Goal: Transaction & Acquisition: Purchase product/service

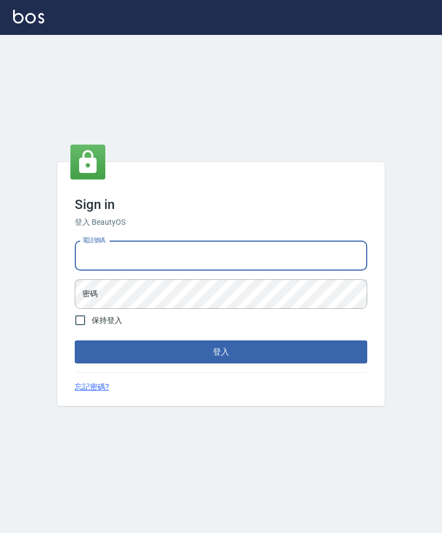
type input "0908853922"
click at [221, 364] on button "登入" at bounding box center [221, 352] width 293 height 23
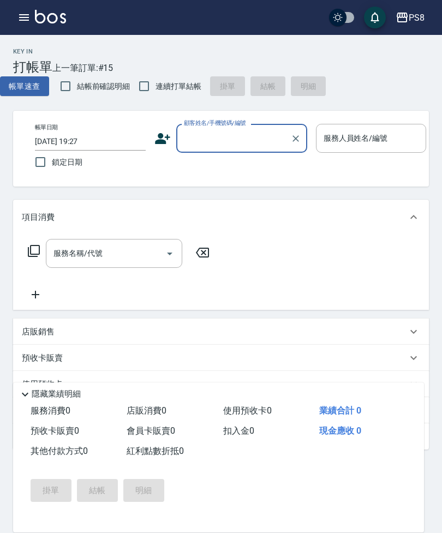
click at [223, 144] on input "顧客姓名/手機號碼/編號" at bounding box center [233, 138] width 105 height 19
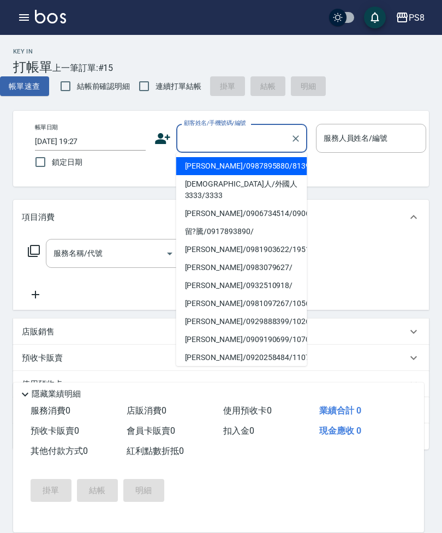
type input "ㄎ"
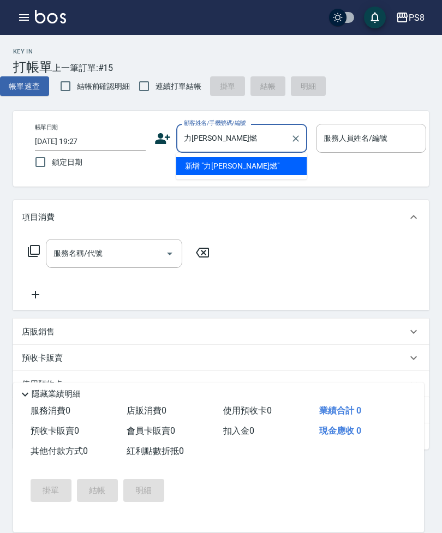
click at [191, 141] on input "力[PERSON_NAME]燃" at bounding box center [233, 138] width 105 height 19
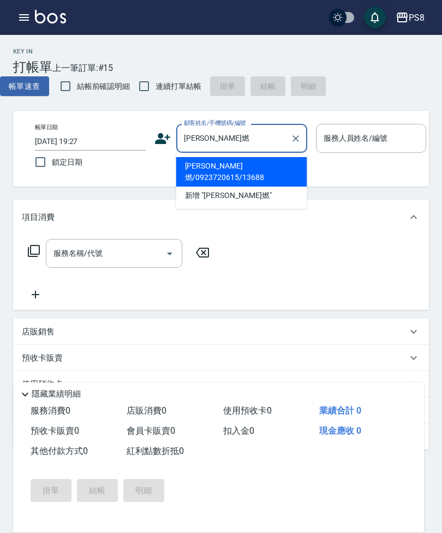
click at [267, 165] on li "[PERSON_NAME]燃/0923720615/13688" at bounding box center [241, 171] width 131 height 29
type input "[PERSON_NAME]燃/0923720615/13688"
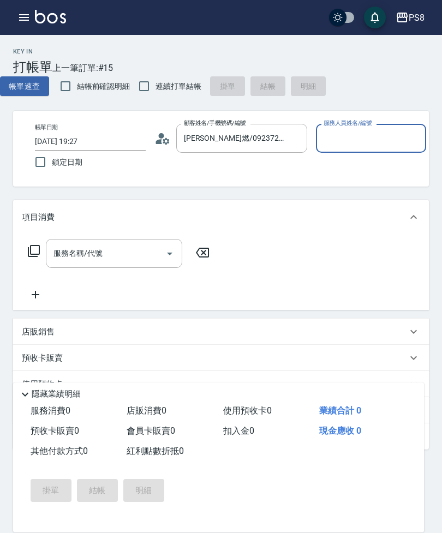
click at [380, 129] on input "服務人員姓名/編號" at bounding box center [371, 138] width 101 height 19
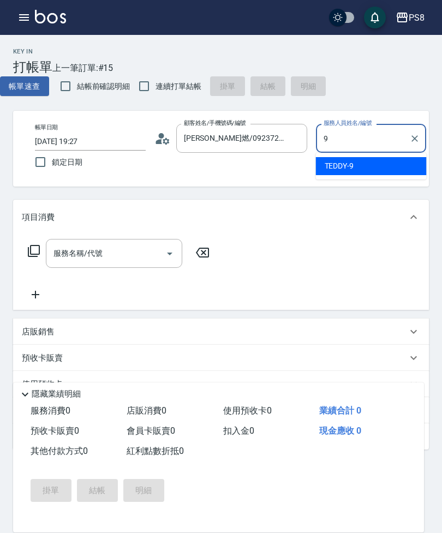
click at [385, 163] on div "TEDDY -9" at bounding box center [371, 166] width 111 height 18
type input "TEDDY-9"
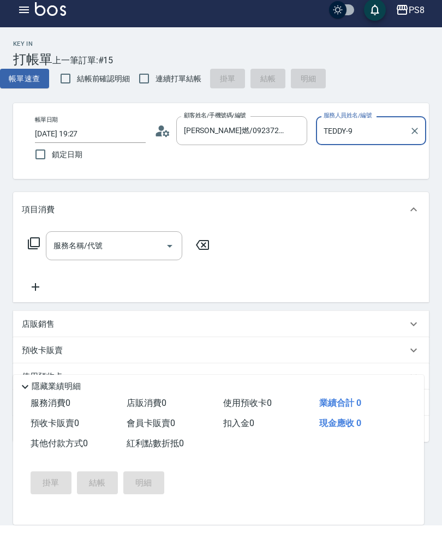
click at [126, 249] on input "服務名稱/代號" at bounding box center [106, 253] width 110 height 19
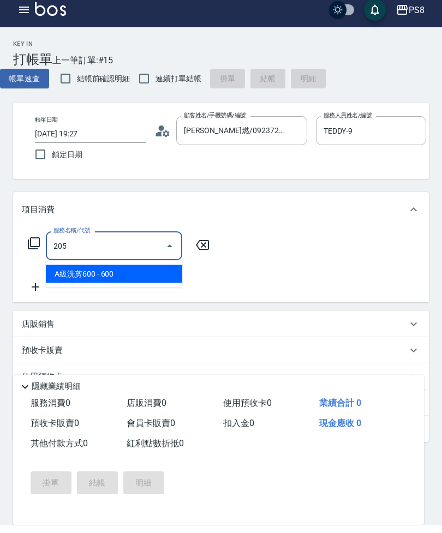
click at [146, 273] on span "A級洗剪600 - 600" at bounding box center [114, 282] width 136 height 18
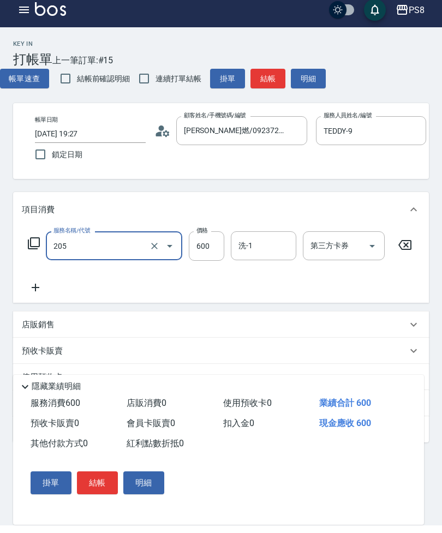
click at [204, 251] on input "600" at bounding box center [206, 253] width 35 height 29
type input "A級洗剪600(205)"
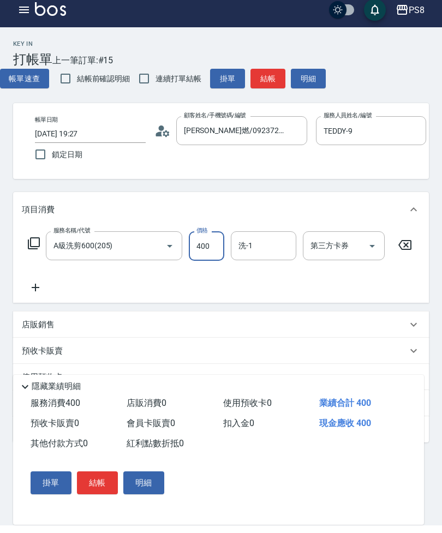
type input "400"
click at [290, 244] on input "洗-1" at bounding box center [264, 253] width 56 height 19
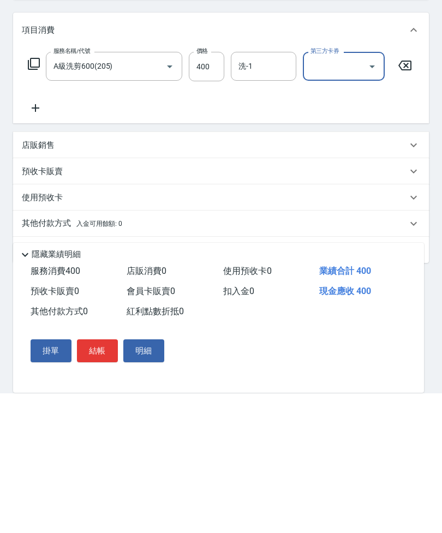
scroll to position [80, 0]
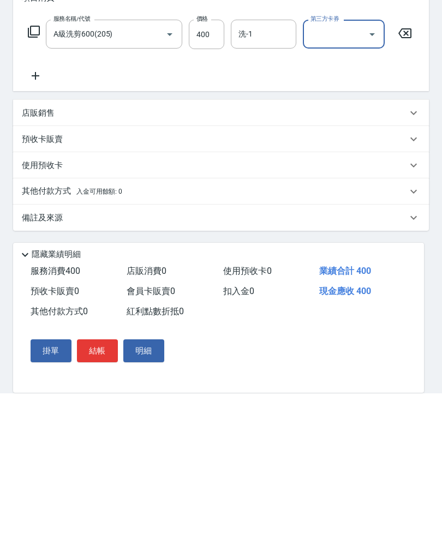
click at [98, 479] on button "結帳" at bounding box center [97, 490] width 41 height 23
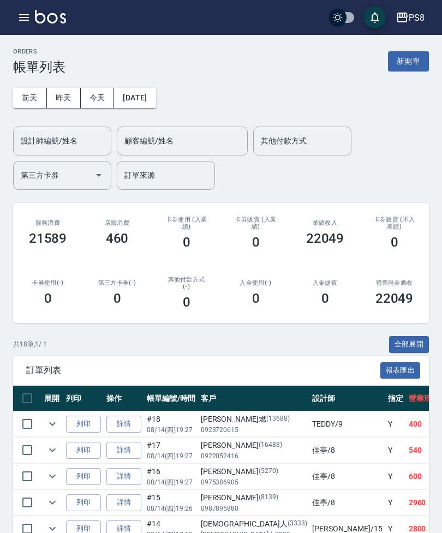
click at [31, 16] on button "button" at bounding box center [24, 18] width 22 height 22
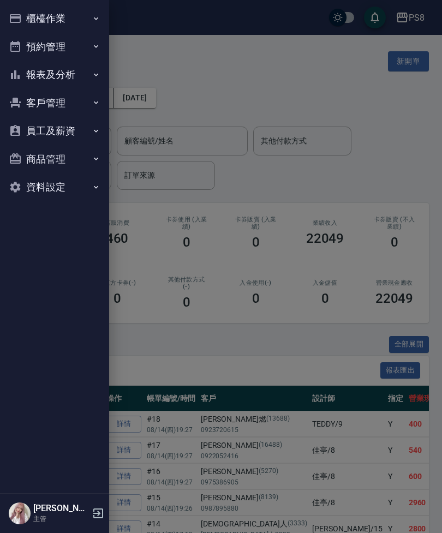
click at [82, 25] on button "櫃檯作業" at bounding box center [54, 18] width 100 height 28
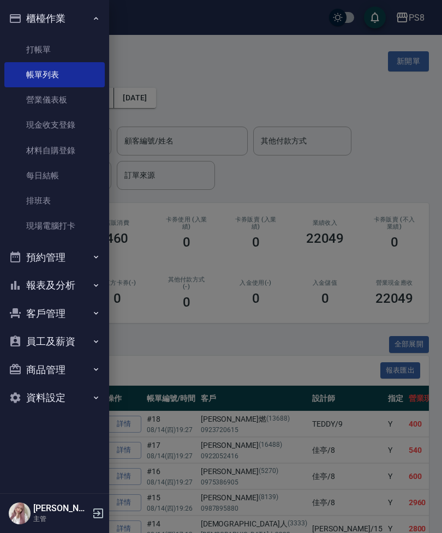
click at [75, 57] on link "打帳單" at bounding box center [54, 49] width 100 height 25
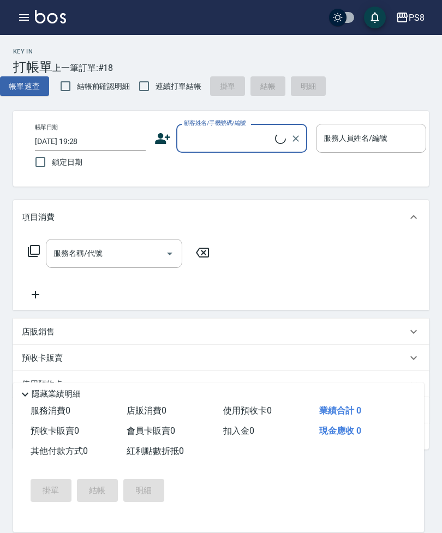
click at [153, 85] on input "連續打單結帳" at bounding box center [144, 86] width 23 height 23
checkbox input "true"
click at [216, 146] on input "顧客姓名/手機號碼/編號" at bounding box center [228, 138] width 94 height 19
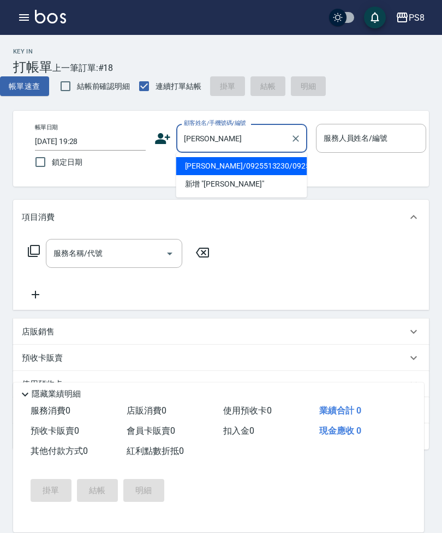
click at [276, 175] on li "[PERSON_NAME]/0925513230/0925513230" at bounding box center [241, 166] width 131 height 18
type input "[PERSON_NAME]/0925513230/0925513230"
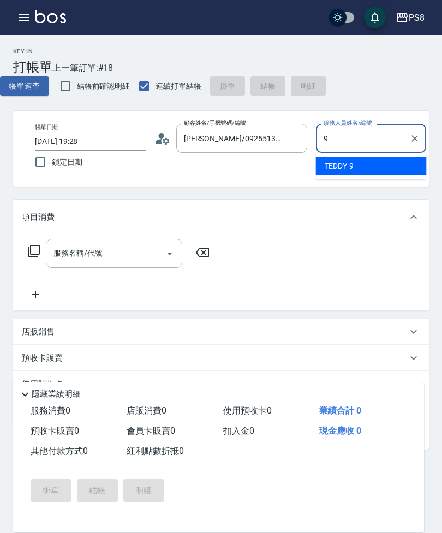
click at [373, 174] on div "TEDDY -9" at bounding box center [371, 166] width 111 height 18
type input "TEDDY-9"
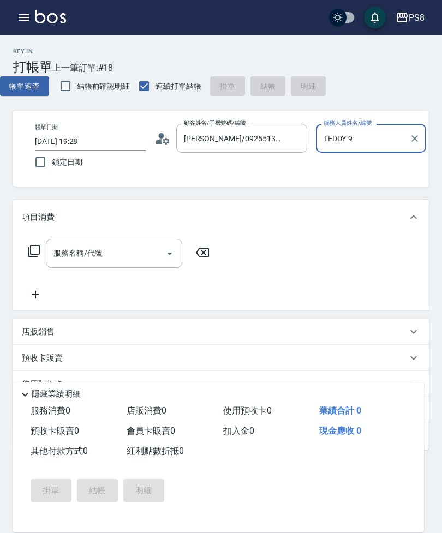
click at [131, 250] on input "服務名稱/代號" at bounding box center [106, 253] width 110 height 19
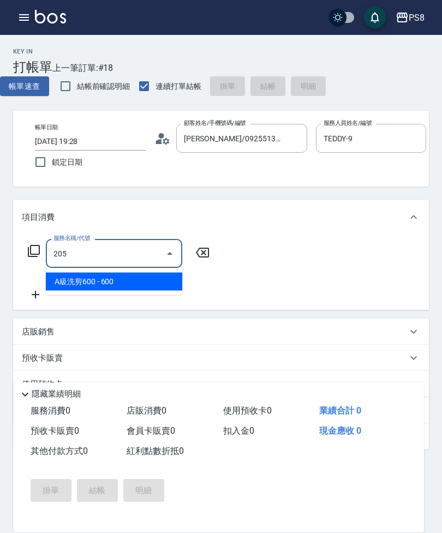
click at [90, 285] on span "A級洗剪600 - 600" at bounding box center [114, 282] width 136 height 18
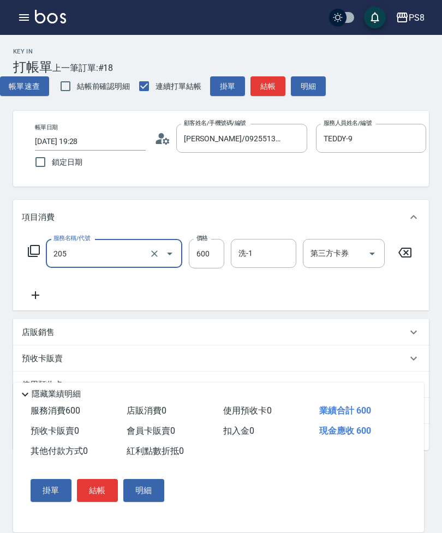
click at [213, 253] on input "600" at bounding box center [206, 253] width 35 height 29
type input "A級洗剪600(205)"
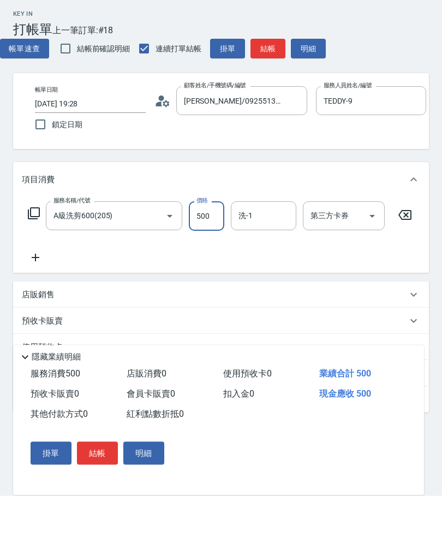
type input "500"
click at [130, 327] on div "店販銷售" at bounding box center [214, 332] width 385 height 11
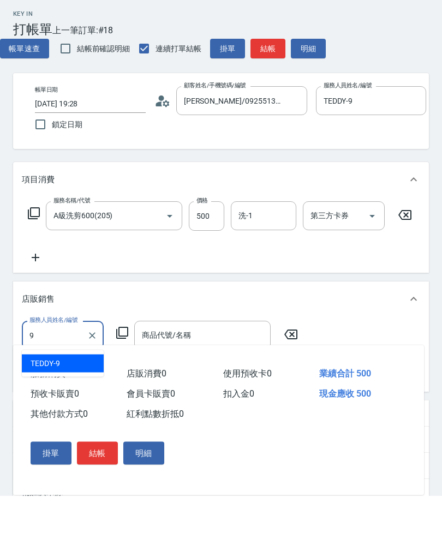
click at [68, 392] on div "TEDDY -9" at bounding box center [63, 401] width 82 height 18
type input "TEDDY-9"
click at [199, 364] on input "商品代號/名稱" at bounding box center [202, 373] width 127 height 19
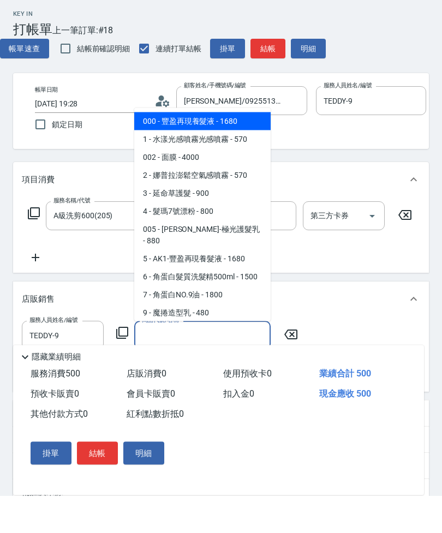
type input "ㄈ"
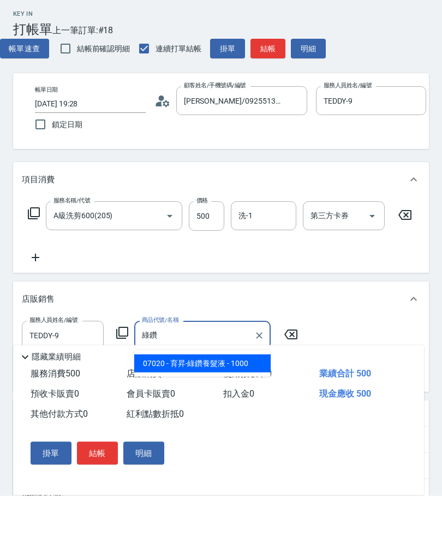
click at [236, 392] on span "07020 - 育昇-綠鑽養髮液 - 1000" at bounding box center [202, 401] width 136 height 18
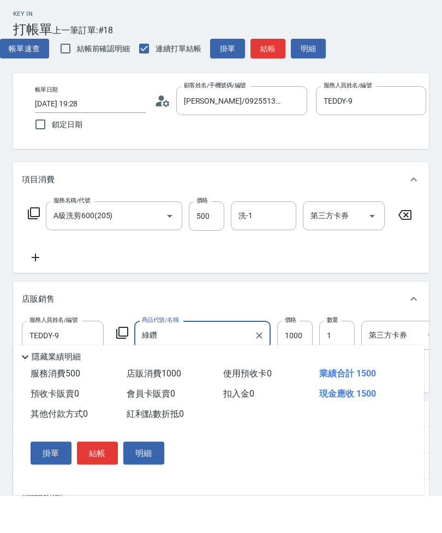
type input "育昇-綠鑽養髮液"
click at [306, 359] on input "1000" at bounding box center [294, 373] width 35 height 29
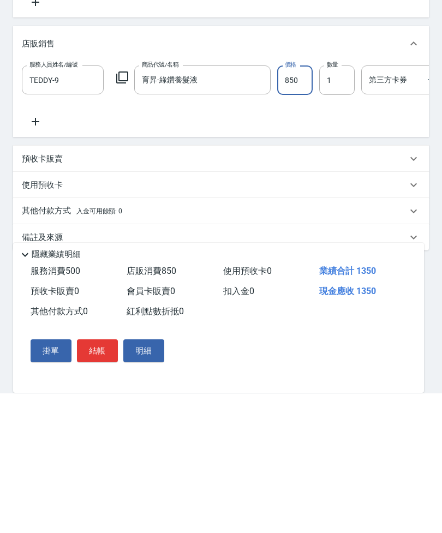
scroll to position [173, 0]
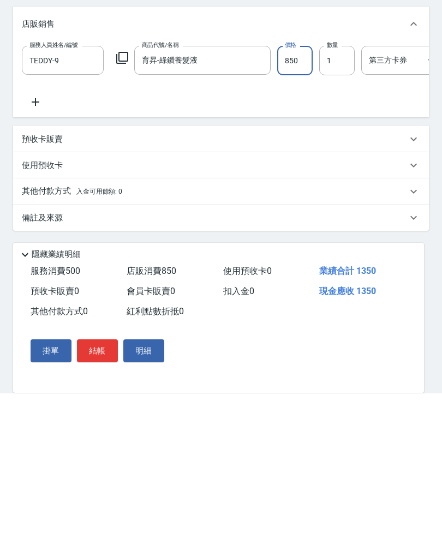
type input "850"
click at [105, 479] on button "結帳" at bounding box center [97, 490] width 41 height 23
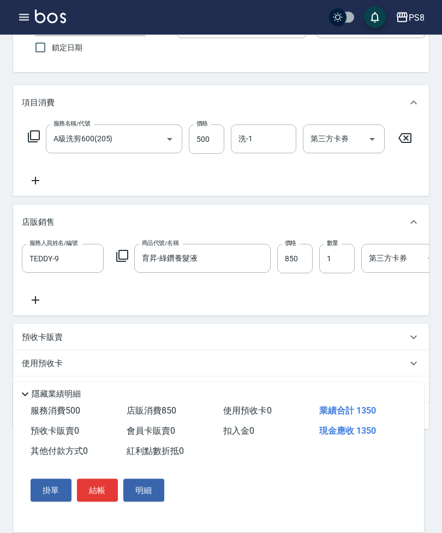
scroll to position [136, 0]
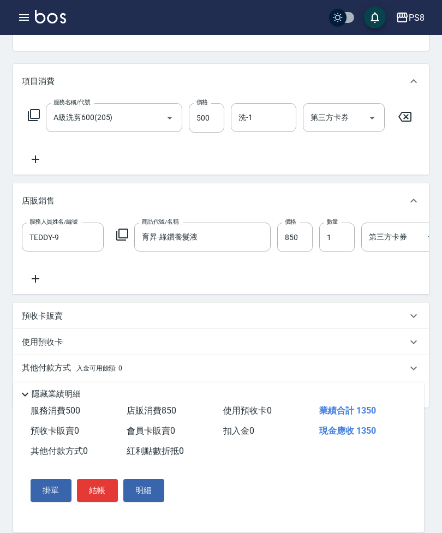
click at [105, 502] on button "結帳" at bounding box center [97, 490] width 41 height 23
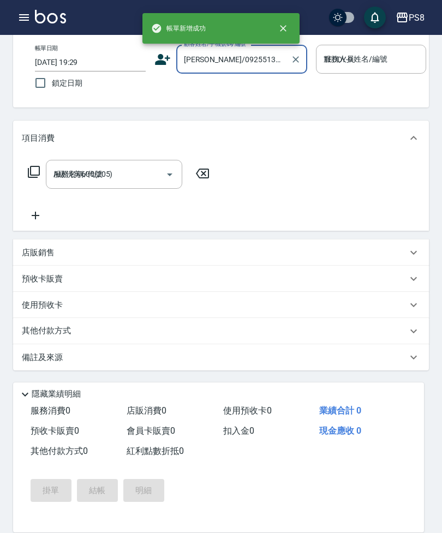
type input "[DATE] 19:29"
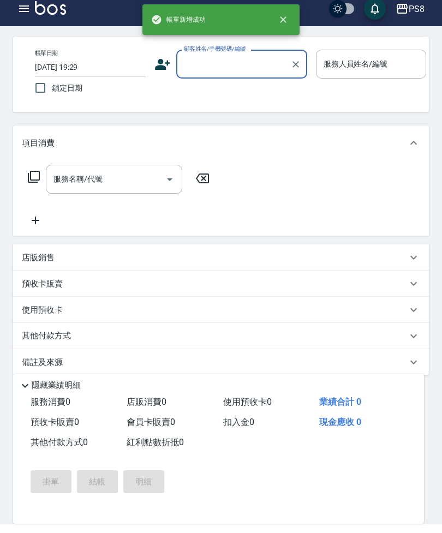
scroll to position [44, 0]
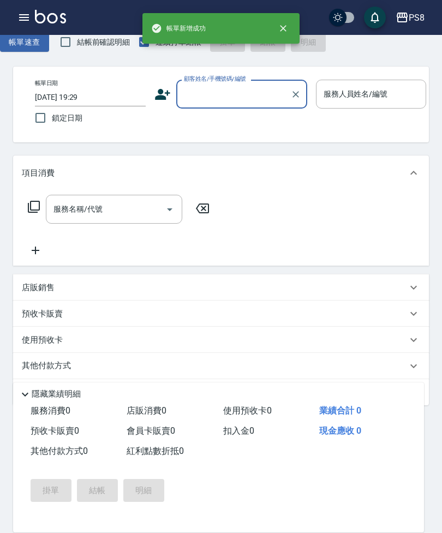
click at [243, 98] on input "顧客姓名/手機號碼/編號" at bounding box center [233, 94] width 105 height 19
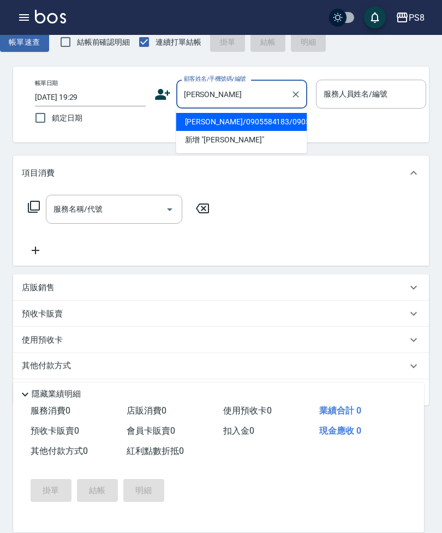
click at [244, 118] on li "[PERSON_NAME]/0905584183/0905584183" at bounding box center [241, 122] width 131 height 18
type input "[PERSON_NAME]/0905584183/0905584183"
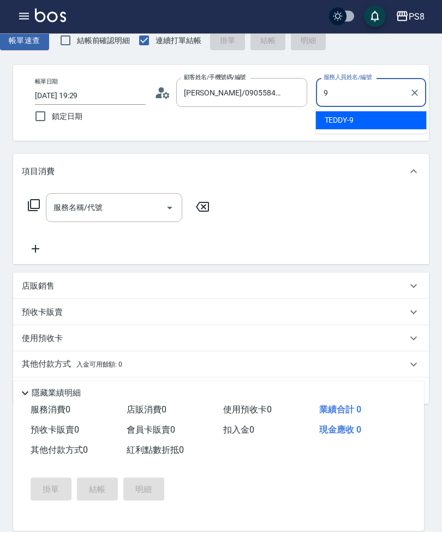
click at [390, 115] on div "TEDDY -9" at bounding box center [371, 122] width 111 height 18
type input "TEDDY-9"
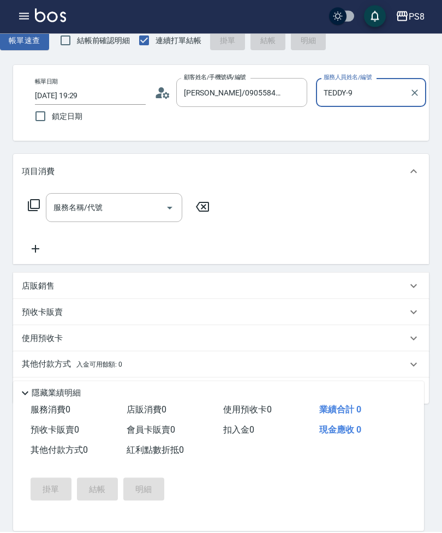
click at [120, 207] on input "服務名稱/代號" at bounding box center [106, 209] width 110 height 19
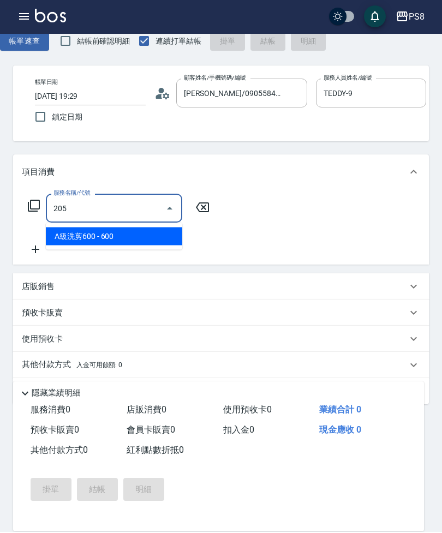
click at [144, 234] on span "A級洗剪600 - 600" at bounding box center [114, 238] width 136 height 18
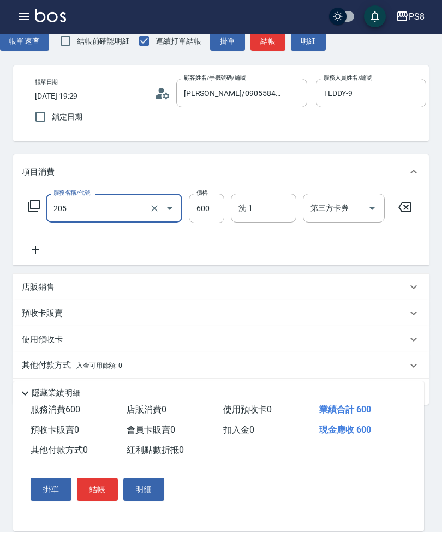
click at [285, 207] on input "洗-1" at bounding box center [264, 209] width 56 height 19
type input "A級洗剪600(205)"
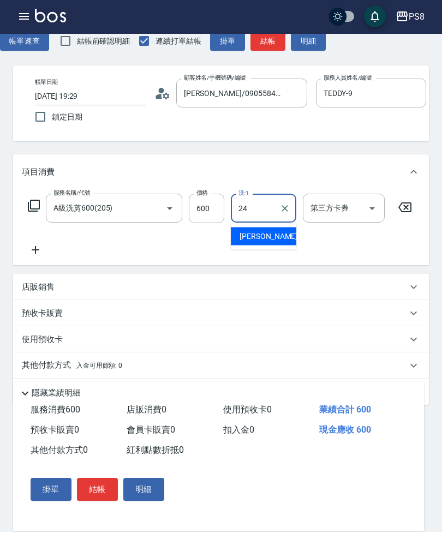
click at [271, 235] on div "[PERSON_NAME] -24" at bounding box center [264, 238] width 66 height 18
type input "[PERSON_NAME]-24"
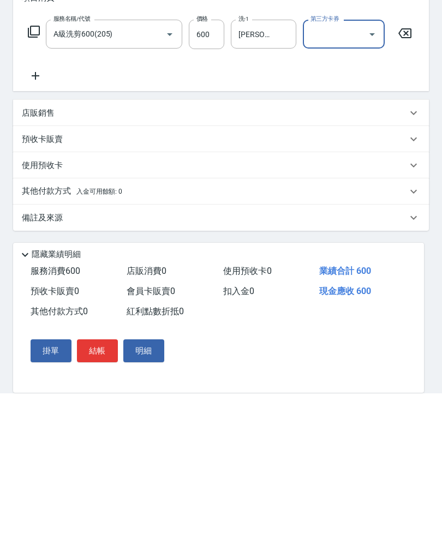
click at [100, 479] on button "結帳" at bounding box center [97, 490] width 41 height 23
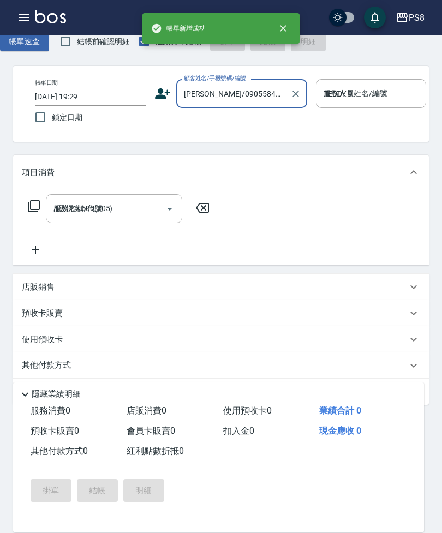
type input "[DATE] 19:30"
click at [260, 96] on input "顧客姓名/手機號碼/編號" at bounding box center [233, 94] width 105 height 19
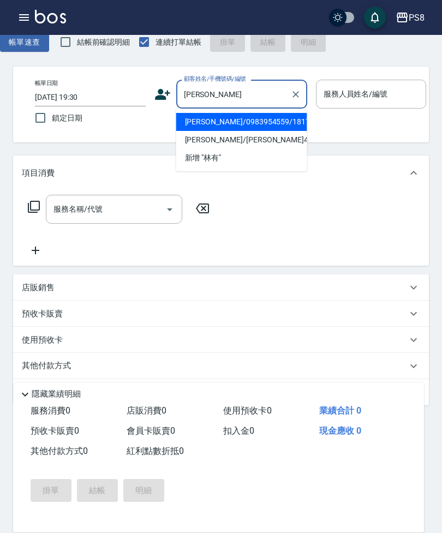
click at [255, 119] on li "[PERSON_NAME]/0983954559/18172" at bounding box center [241, 122] width 131 height 18
type input "[PERSON_NAME]/0983954559/18172"
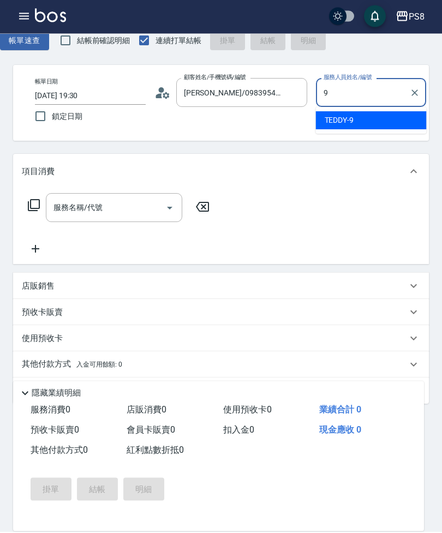
click at [362, 115] on div "TEDDY -9" at bounding box center [371, 122] width 111 height 18
type input "TEDDY-9"
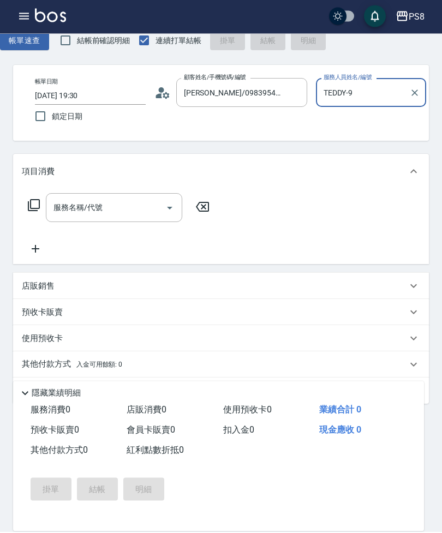
click at [122, 211] on input "服務名稱/代號" at bounding box center [106, 209] width 110 height 19
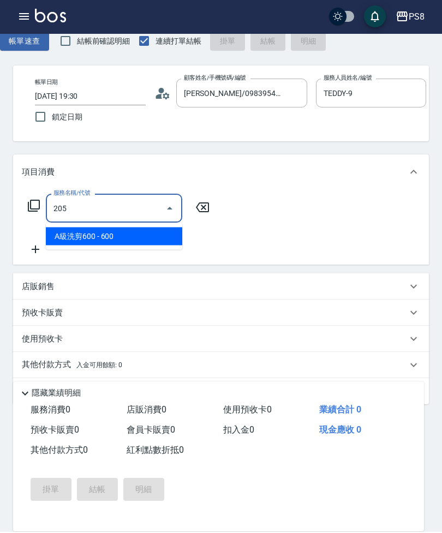
click at [141, 232] on span "A級洗剪600 - 600" at bounding box center [114, 238] width 136 height 18
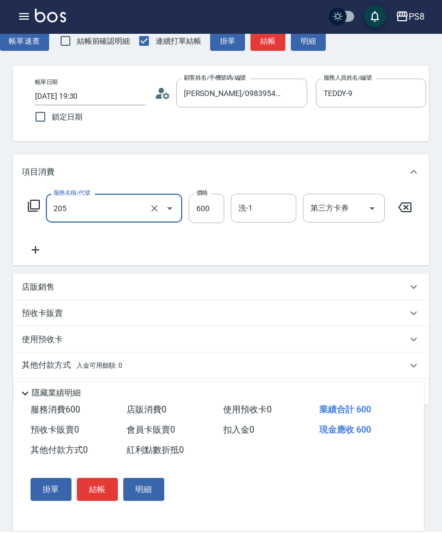
click at [216, 205] on input "600" at bounding box center [206, 209] width 35 height 29
type input "A級洗剪600(205)"
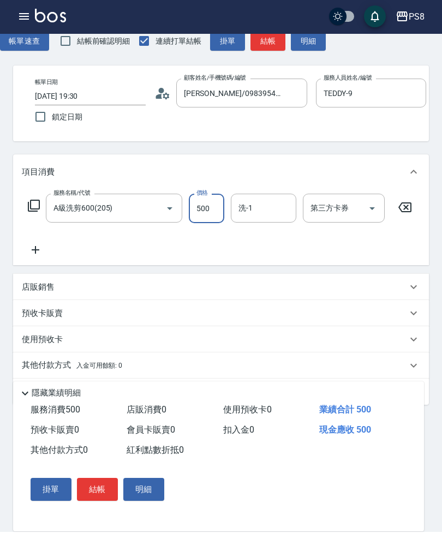
type input "500"
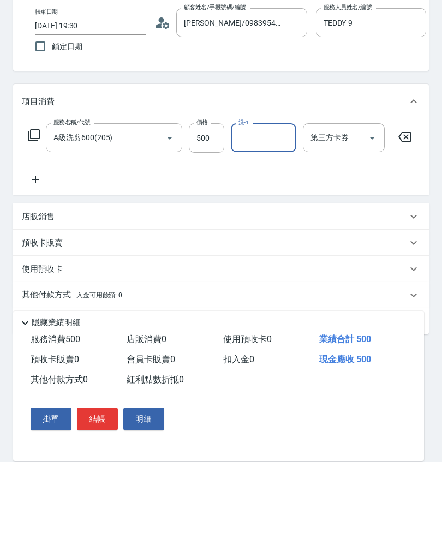
scroll to position [80, 0]
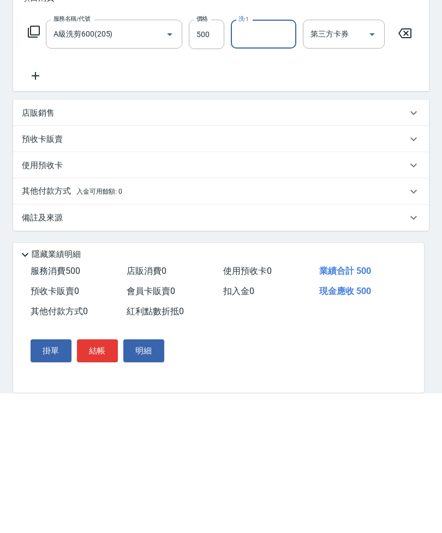
click at [100, 479] on button "結帳" at bounding box center [97, 490] width 41 height 23
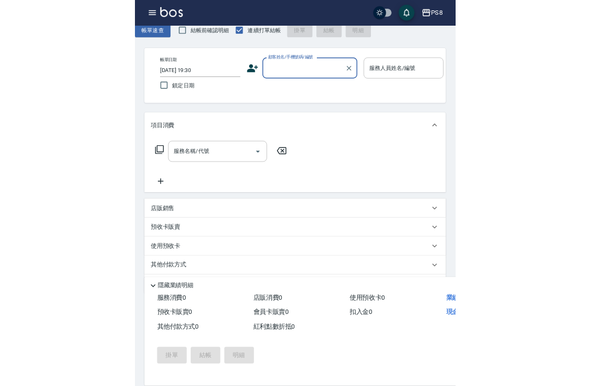
scroll to position [169, 0]
